Goal: Transaction & Acquisition: Purchase product/service

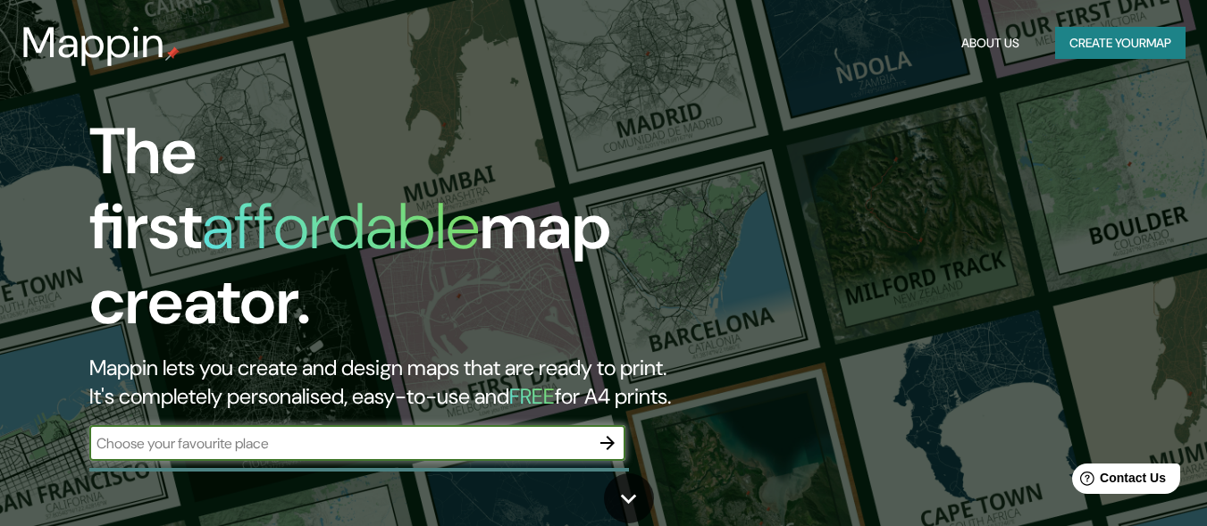
click at [282, 433] on input "text" at bounding box center [339, 443] width 500 height 21
type input "[GEOGRAPHIC_DATA]"
click at [618, 425] on button "button" at bounding box center [607, 443] width 36 height 36
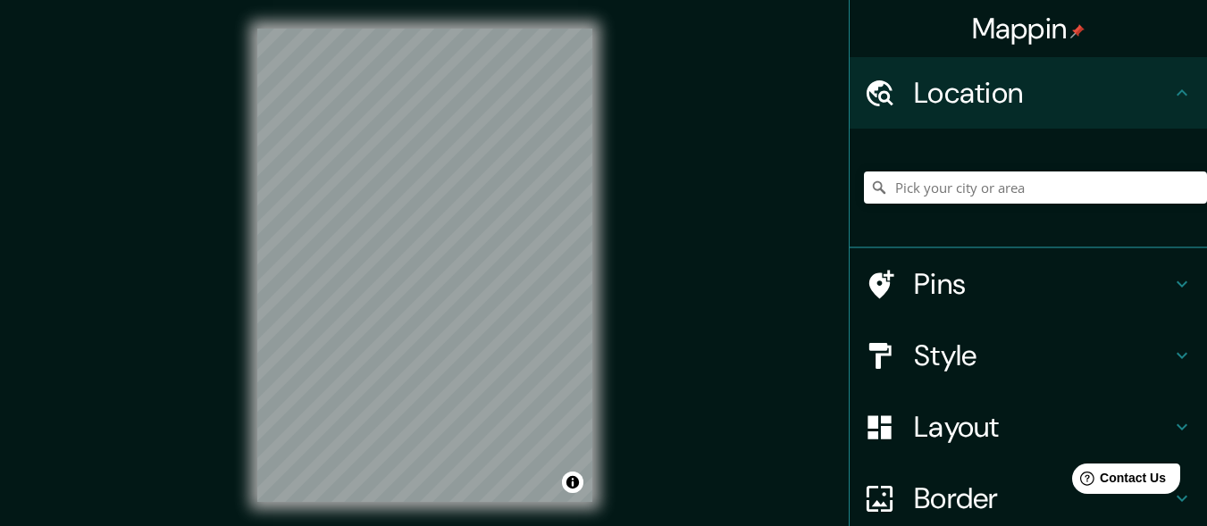
click at [881, 413] on h4 "Layout" at bounding box center [1042, 427] width 257 height 36
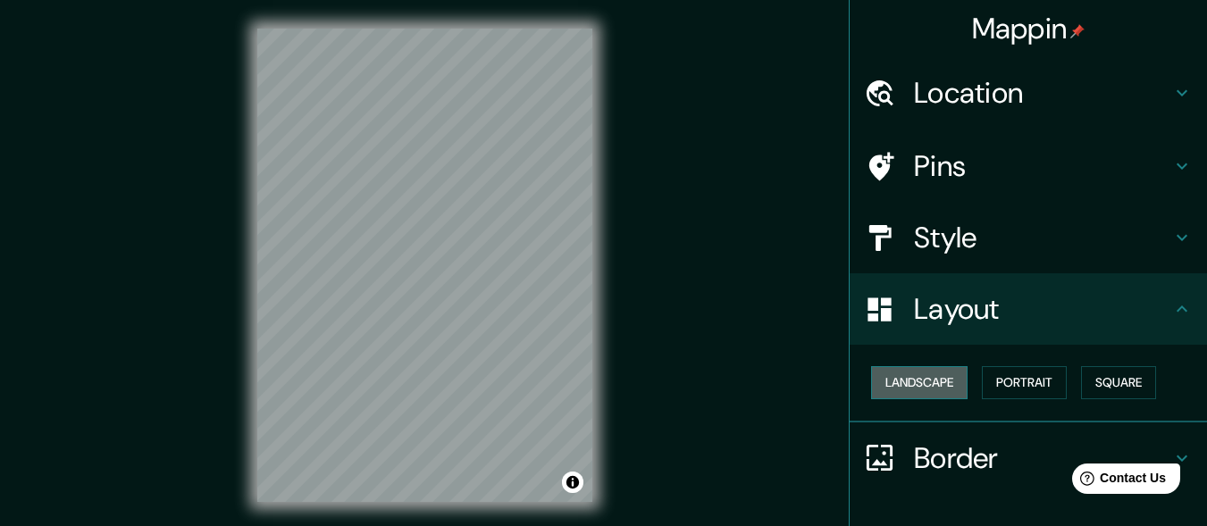
click at [881, 382] on button "Landscape" at bounding box center [919, 382] width 96 height 33
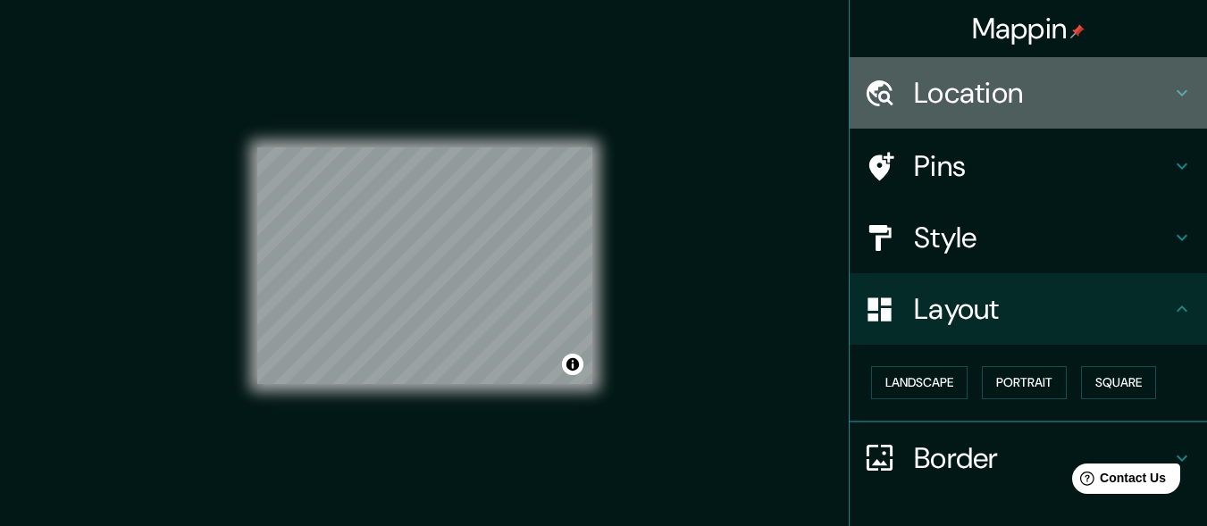
click at [881, 82] on h4 "Location" at bounding box center [1042, 93] width 257 height 36
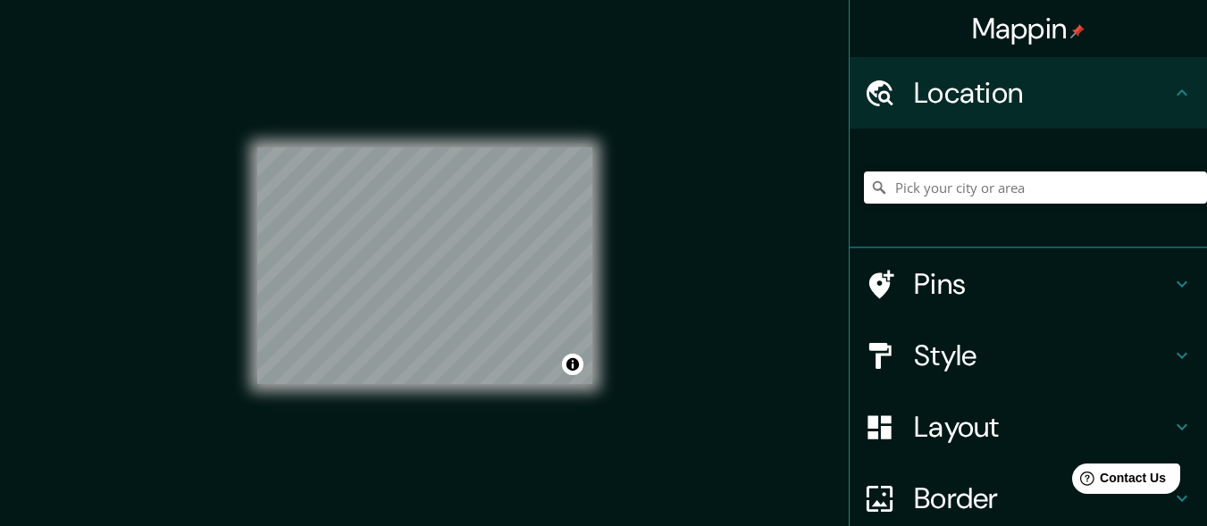
click at [881, 205] on div at bounding box center [1035, 187] width 343 height 89
click at [881, 190] on input "Pick your city or area" at bounding box center [1035, 187] width 343 height 32
drag, startPoint x: 934, startPoint y: 184, endPoint x: 814, endPoint y: 200, distance: 121.6
click at [814, 205] on div "Mappin Location [GEOGRAPHIC_DATA], [GEOGRAPHIC_DATA] Pins Style Layout Border C…" at bounding box center [603, 279] width 1207 height 559
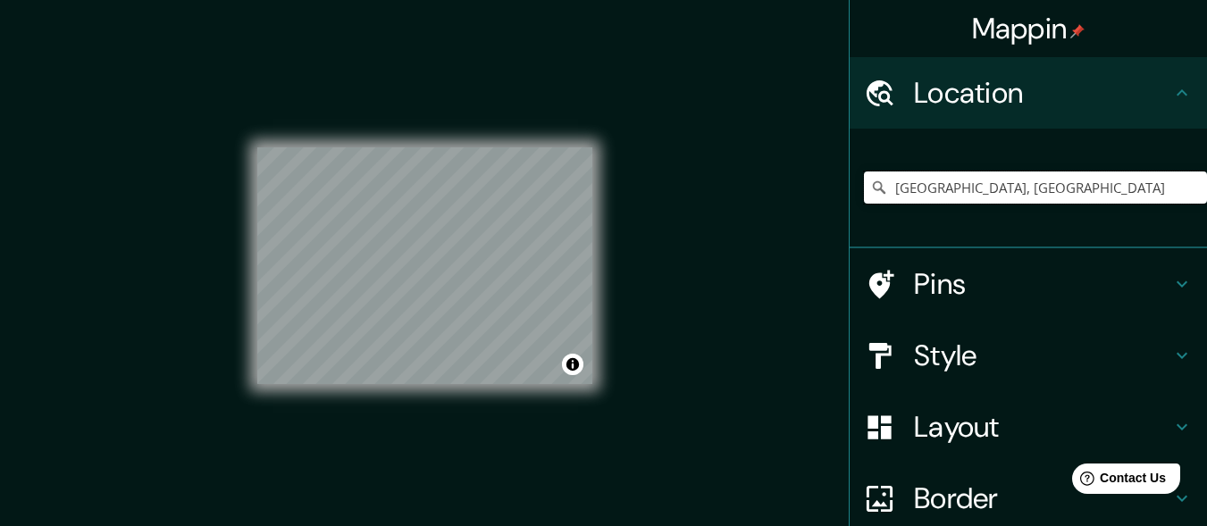
drag, startPoint x: 943, startPoint y: 191, endPoint x: 1219, endPoint y: 185, distance: 276.0
click at [881, 185] on html "Mappin Location [GEOGRAPHIC_DATA], [GEOGRAPHIC_DATA] Pins Style Layout Border C…" at bounding box center [603, 263] width 1207 height 526
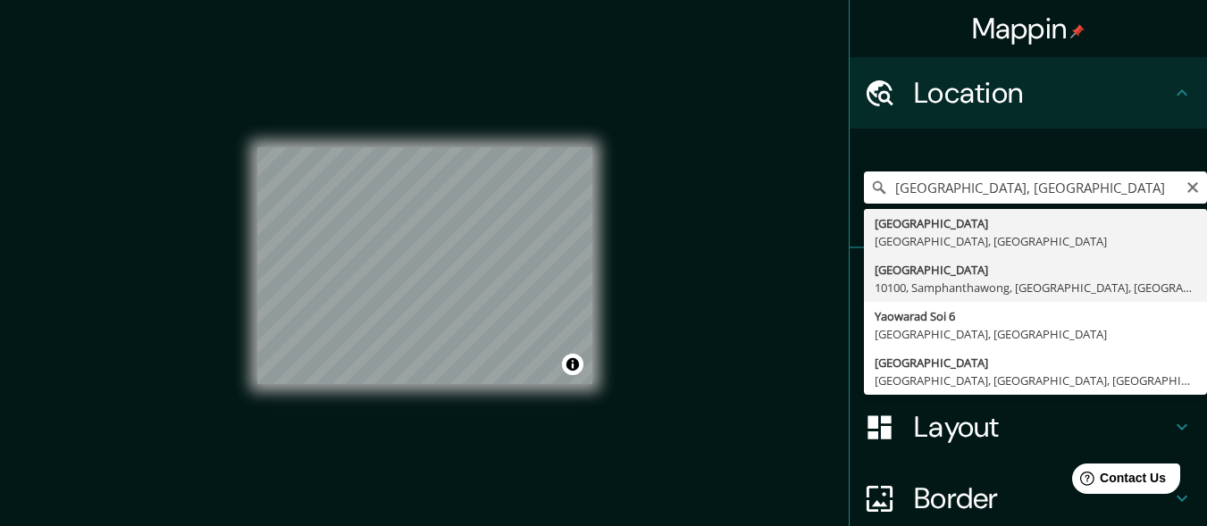
type input "[STREET_ADDRESS]"
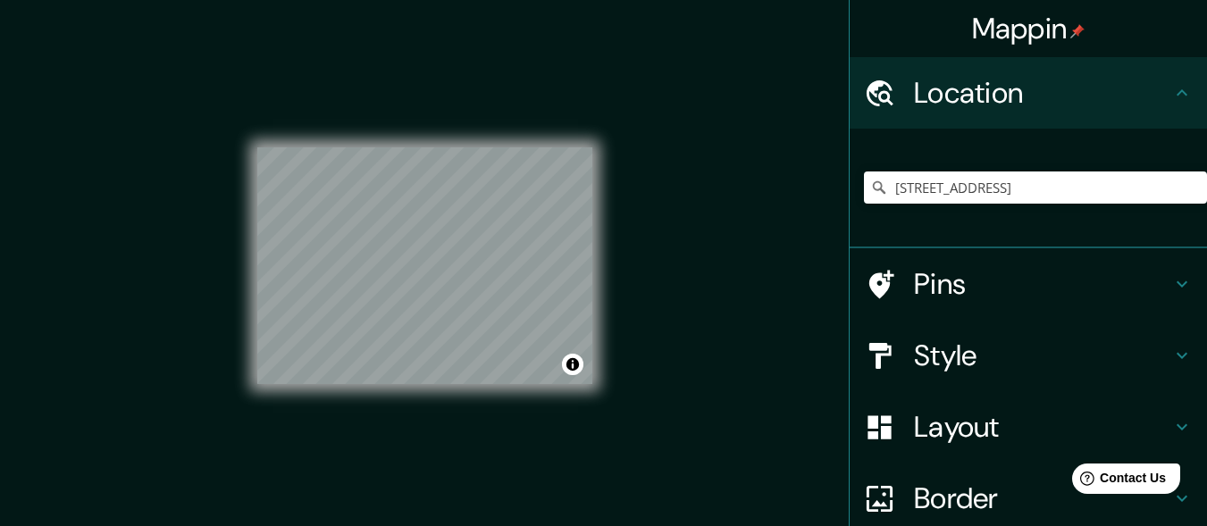
click at [563, 127] on div "© Mapbox © OpenStreetMap Improve this map" at bounding box center [424, 265] width 335 height 473
click at [881, 288] on h4 "Pins" at bounding box center [1042, 284] width 257 height 36
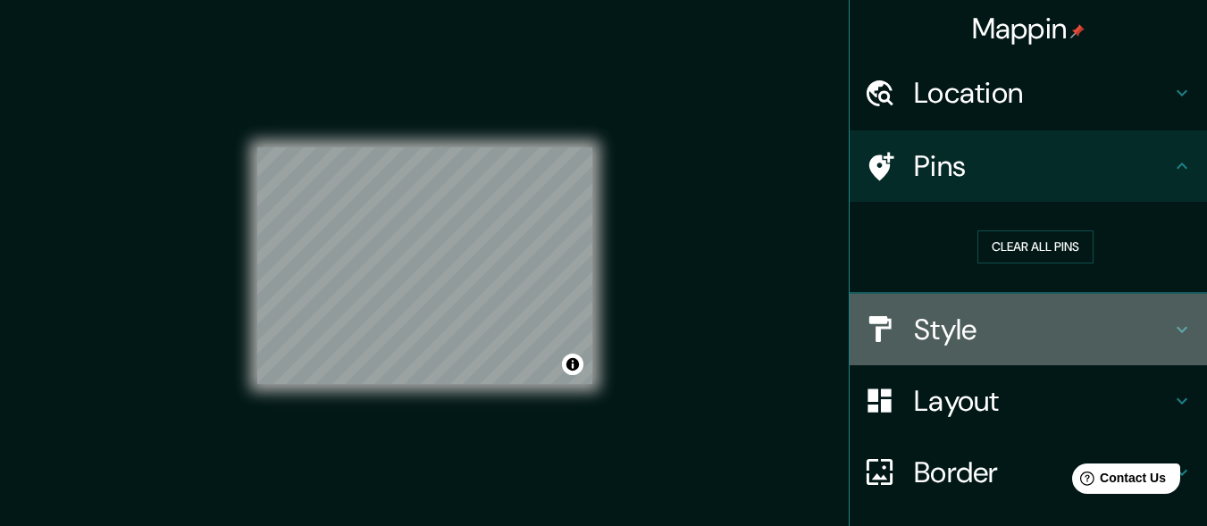
click at [881, 340] on h4 "Style" at bounding box center [1042, 330] width 257 height 36
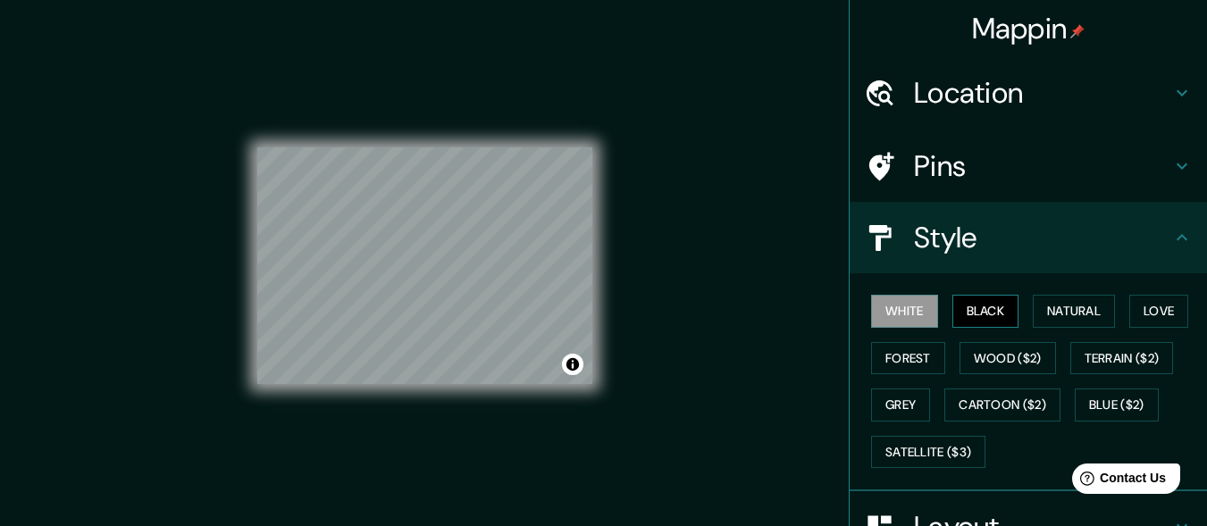
click at [881, 308] on button "Black" at bounding box center [985, 311] width 67 height 33
click at [881, 313] on button "Natural" at bounding box center [1073, 311] width 82 height 33
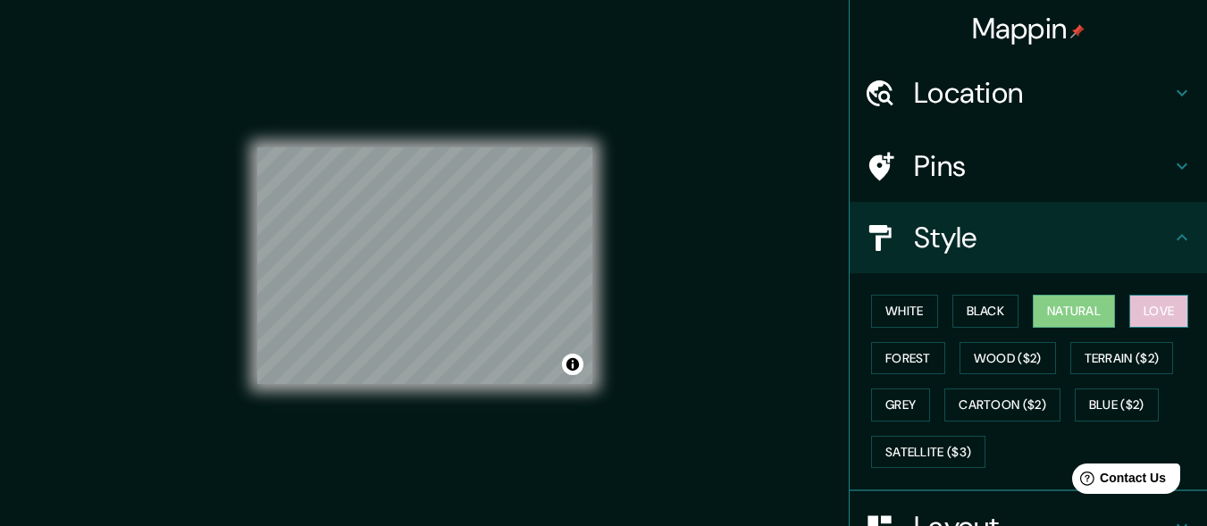
click at [881, 299] on button "Love" at bounding box center [1158, 311] width 59 height 33
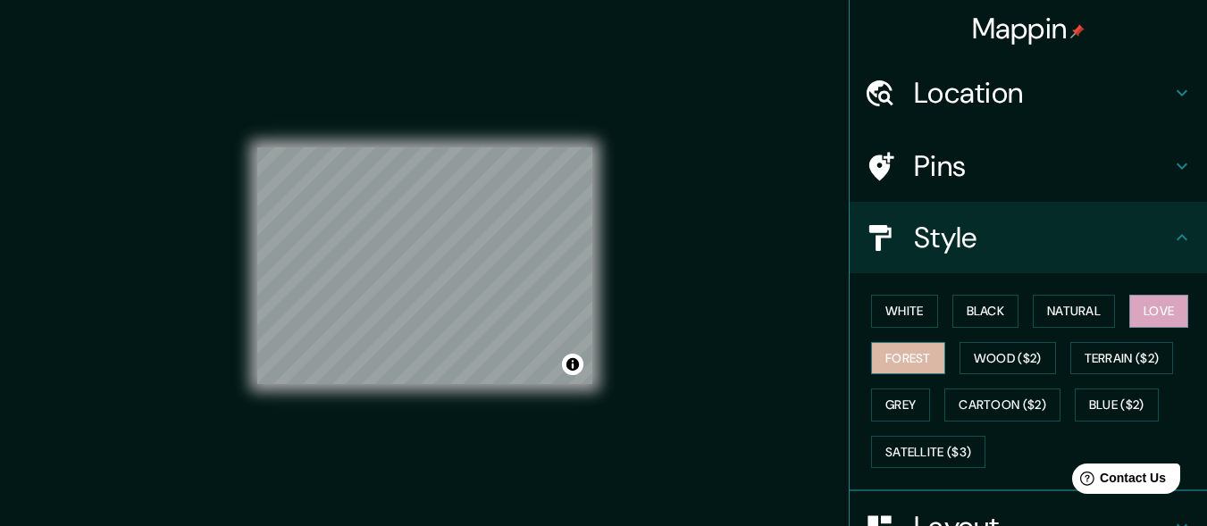
click at [878, 360] on button "Forest" at bounding box center [908, 358] width 74 height 33
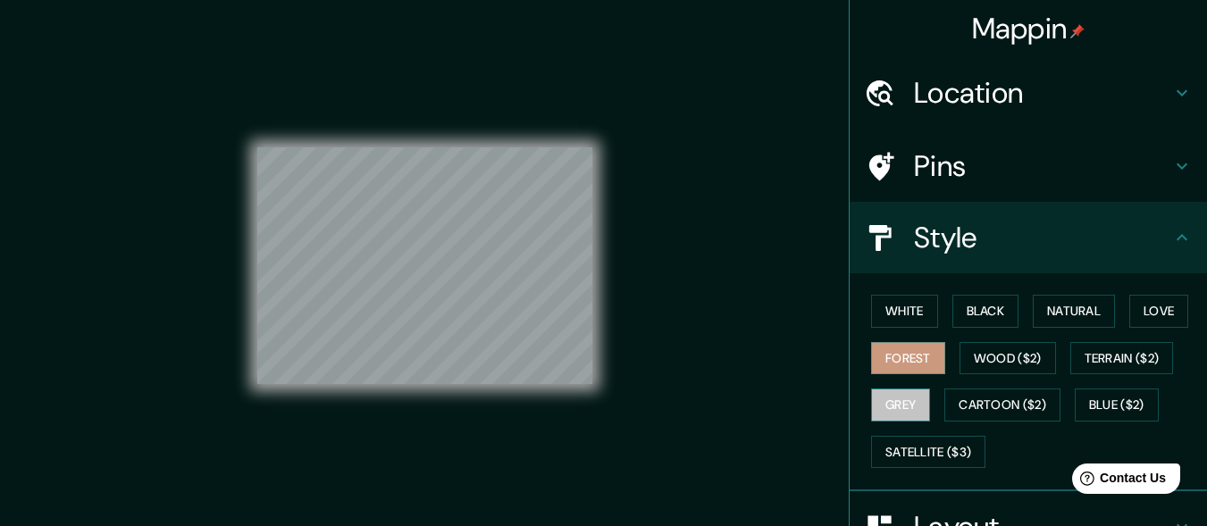
click at [881, 404] on button "Grey" at bounding box center [900, 404] width 59 height 33
click at [566, 367] on button "Toggle attribution" at bounding box center [572, 364] width 21 height 21
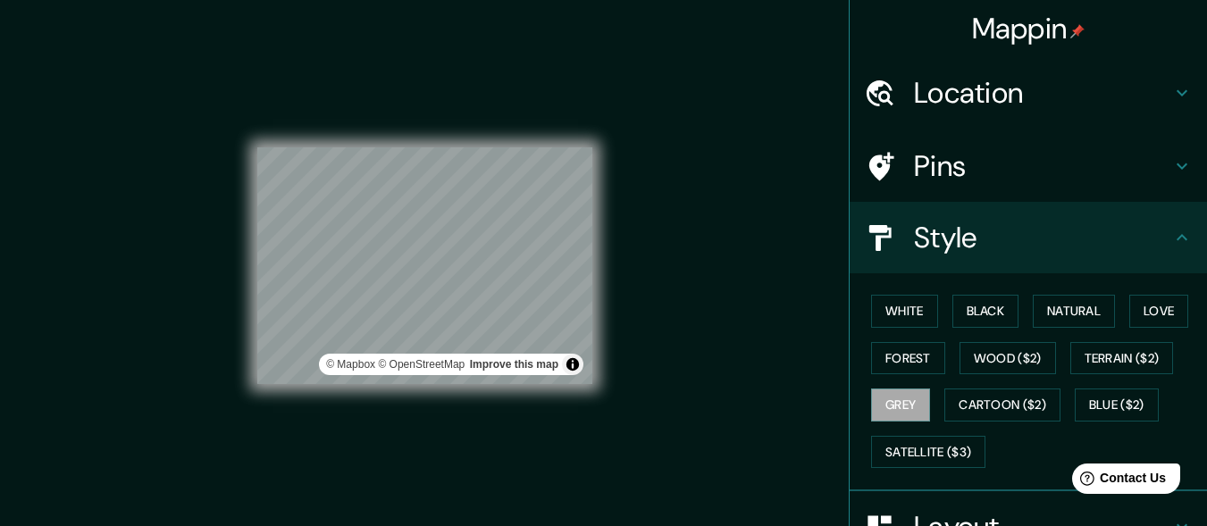
drag, startPoint x: 593, startPoint y: 275, endPoint x: 640, endPoint y: 214, distance: 77.0
click at [665, 252] on div "Mappin Location [STREET_ADDRESS] Pins Style White Black Natural Love Forest Woo…" at bounding box center [603, 279] width 1207 height 559
